Goal: Transaction & Acquisition: Purchase product/service

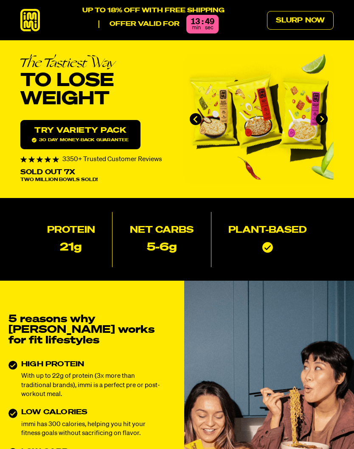
click at [298, 18] on link "Slurp Now" at bounding box center [300, 20] width 67 height 19
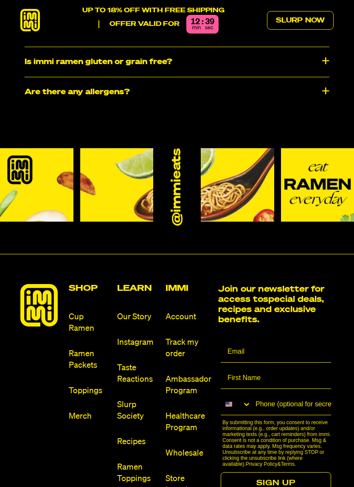
scroll to position [4105, 0]
click at [35, 350] on div at bounding box center [41, 410] width 42 height 253
click at [82, 348] on link "Ramen Packets" at bounding box center [90, 359] width 42 height 23
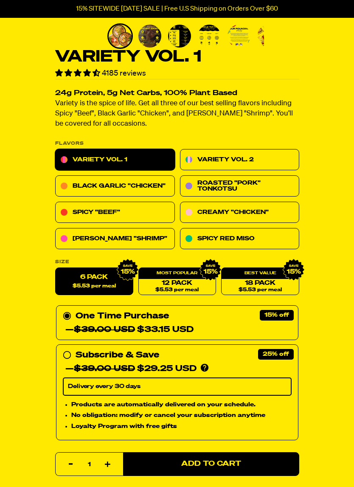
scroll to position [233, 0]
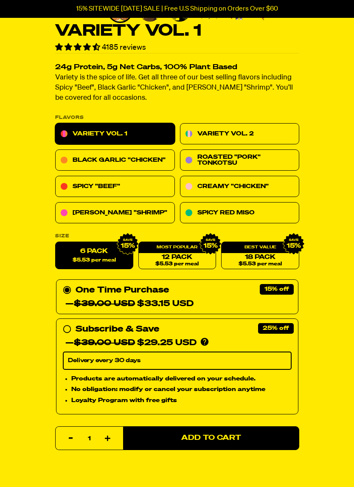
click at [259, 186] on link "Creamy "Chicken"" at bounding box center [239, 186] width 120 height 21
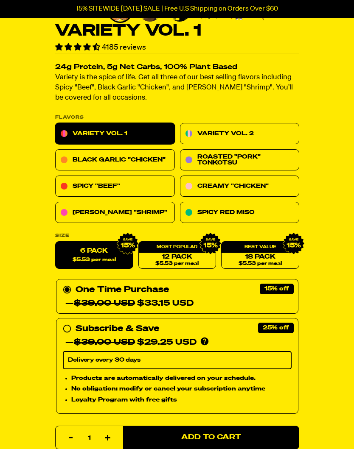
scroll to position [233, 0]
click at [245, 162] on link "Roasted "Pork" Tonkotsu" at bounding box center [239, 160] width 120 height 21
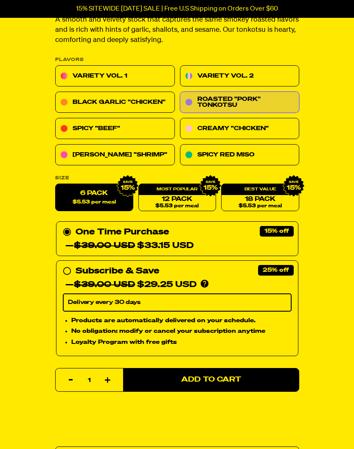
scroll to position [305, 0]
